Goal: Information Seeking & Learning: Learn about a topic

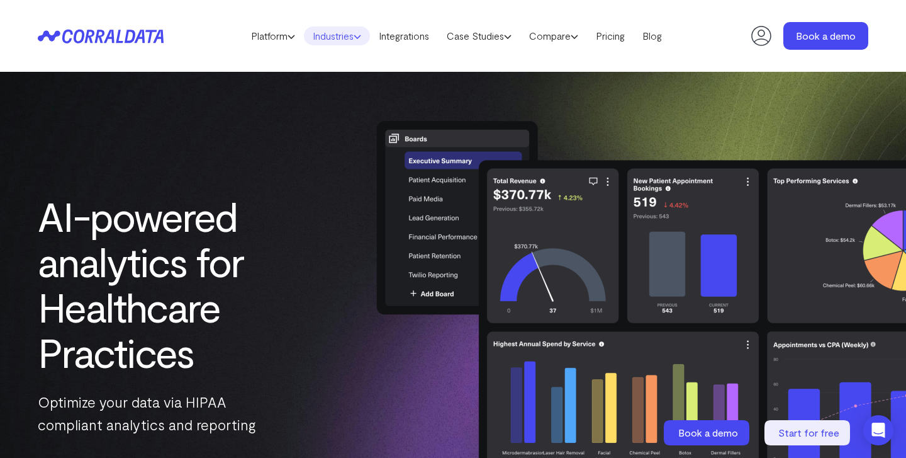
click at [351, 39] on link "Industries" at bounding box center [337, 35] width 66 height 19
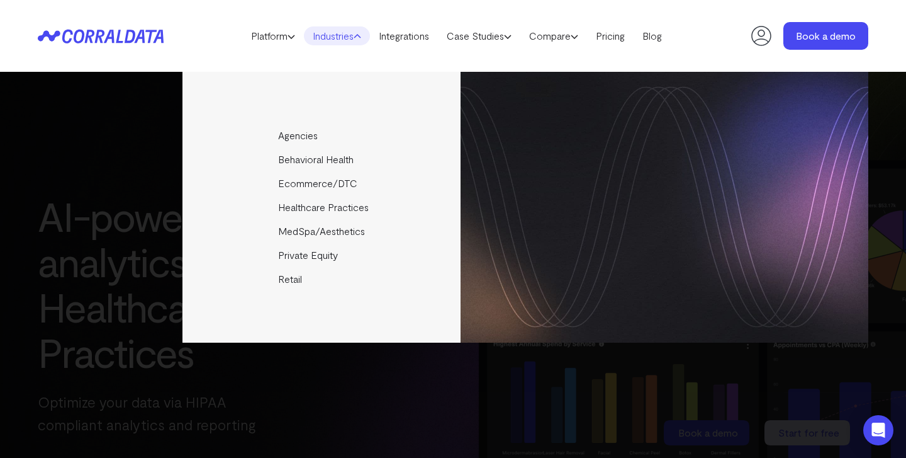
click at [648, 55] on header "Platform AI Reporting Use AI to effortlessly answer any business questions from…" at bounding box center [453, 36] width 831 height 72
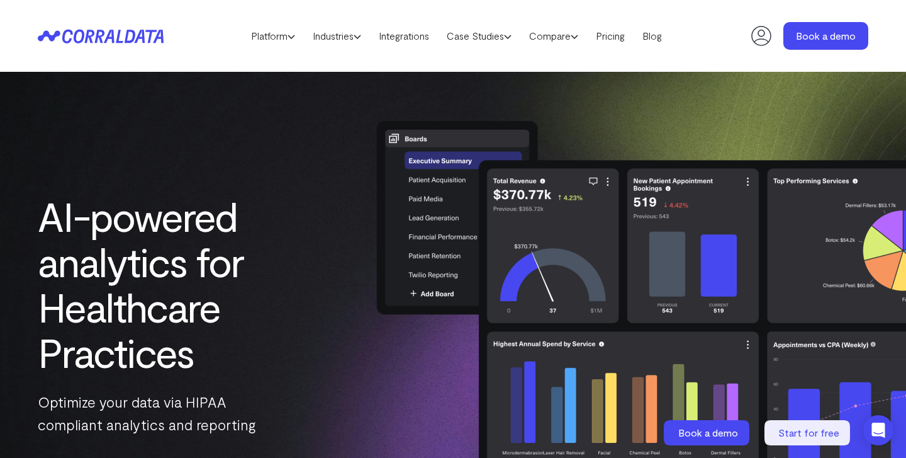
click at [589, 6] on header "Platform AI Reporting Use AI to effortlessly answer any business questions from…" at bounding box center [453, 36] width 831 height 72
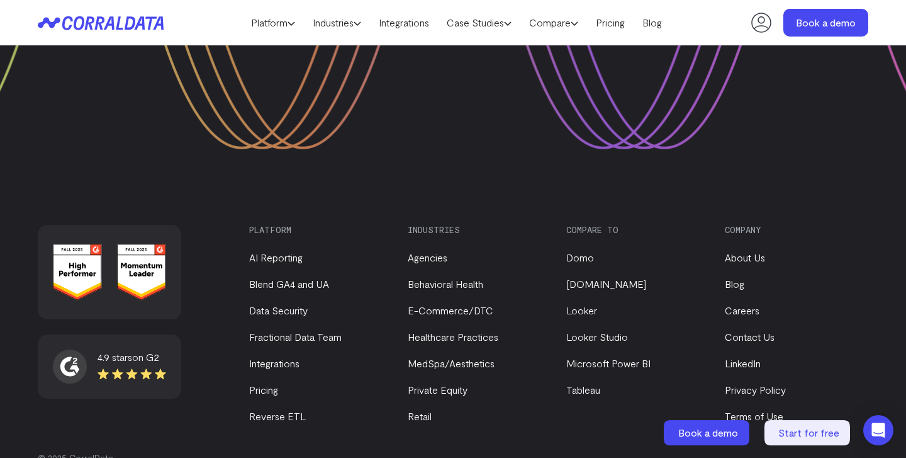
scroll to position [4987, 0]
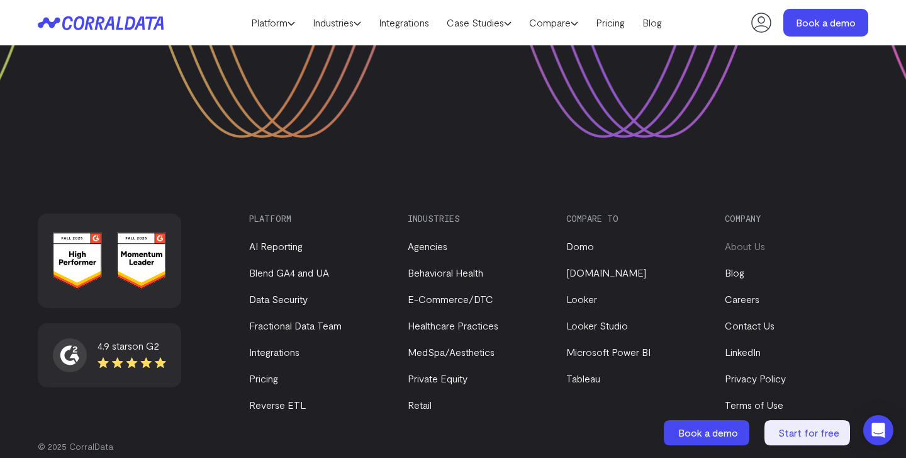
click at [748, 240] on link "About Us" at bounding box center [745, 246] width 40 height 12
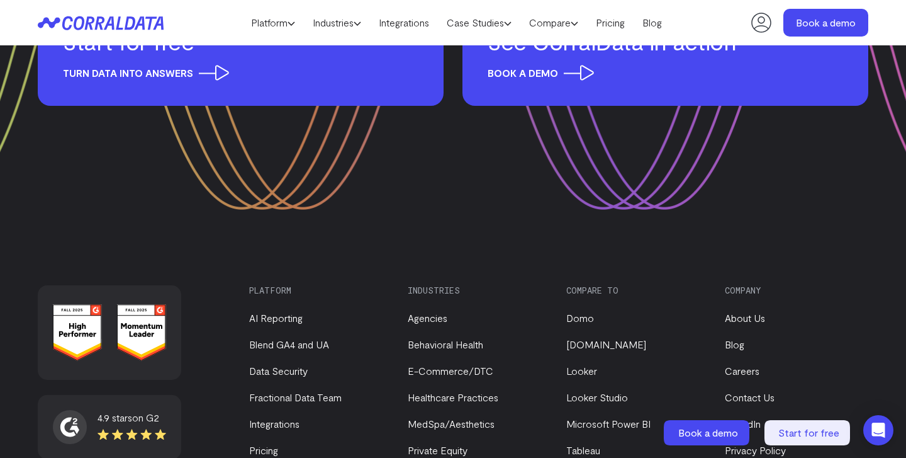
scroll to position [1719, 0]
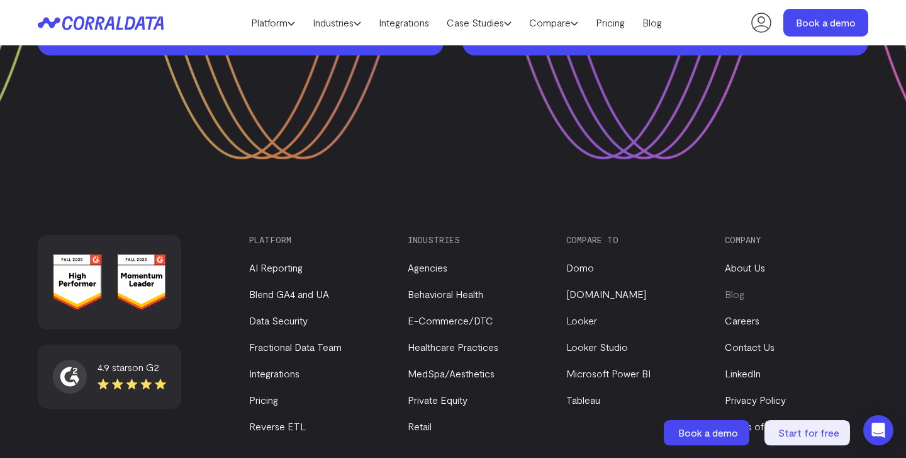
click at [735, 288] on link "Blog" at bounding box center [735, 294] width 20 height 12
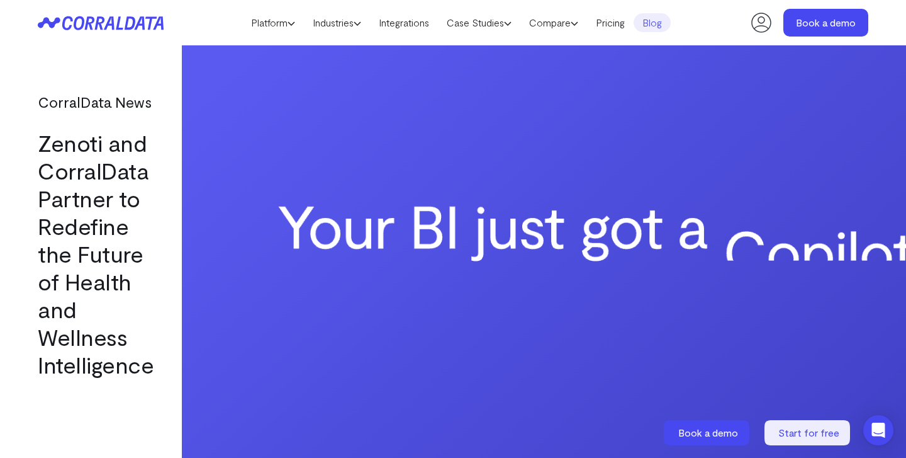
scroll to position [1155, 0]
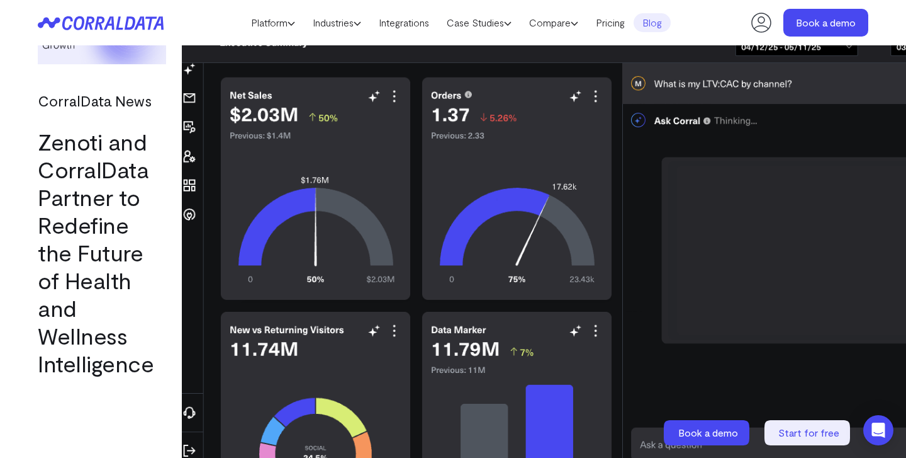
click at [115, 273] on link "Zenoti and CorralData Partner to Redefine the Future of Health and Wellness Int…" at bounding box center [96, 252] width 116 height 249
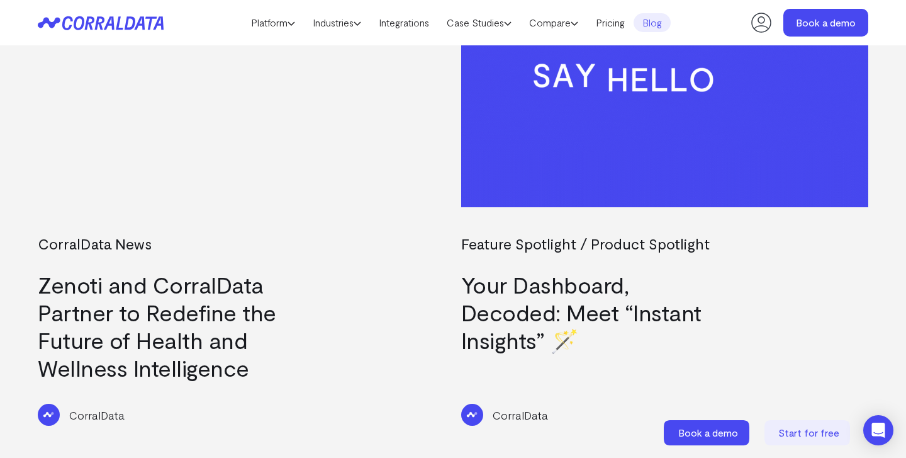
scroll to position [1927, 0]
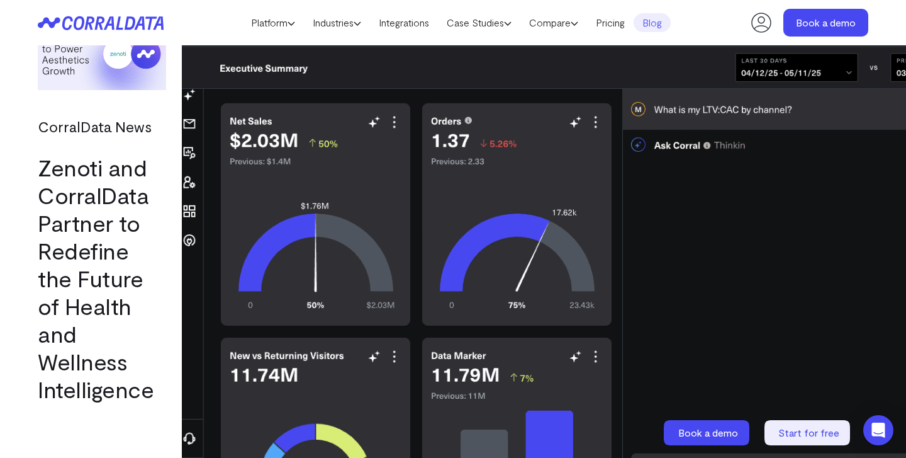
scroll to position [1155, 0]
